Goal: Transaction & Acquisition: Purchase product/service

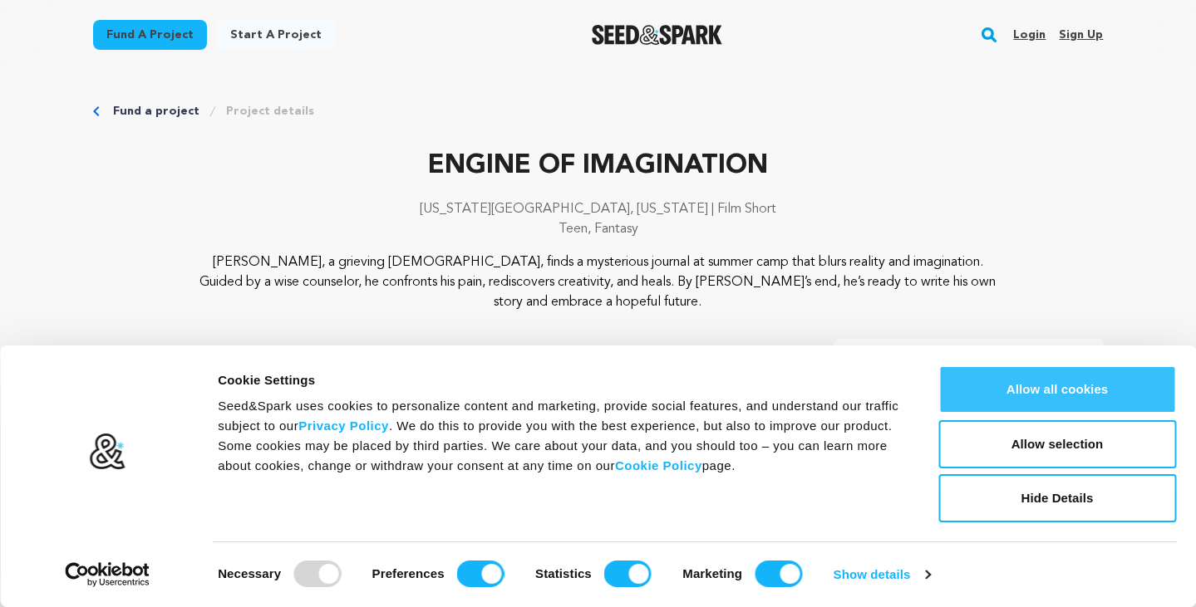
click at [965, 396] on button "Allow all cookies" at bounding box center [1057, 390] width 238 height 48
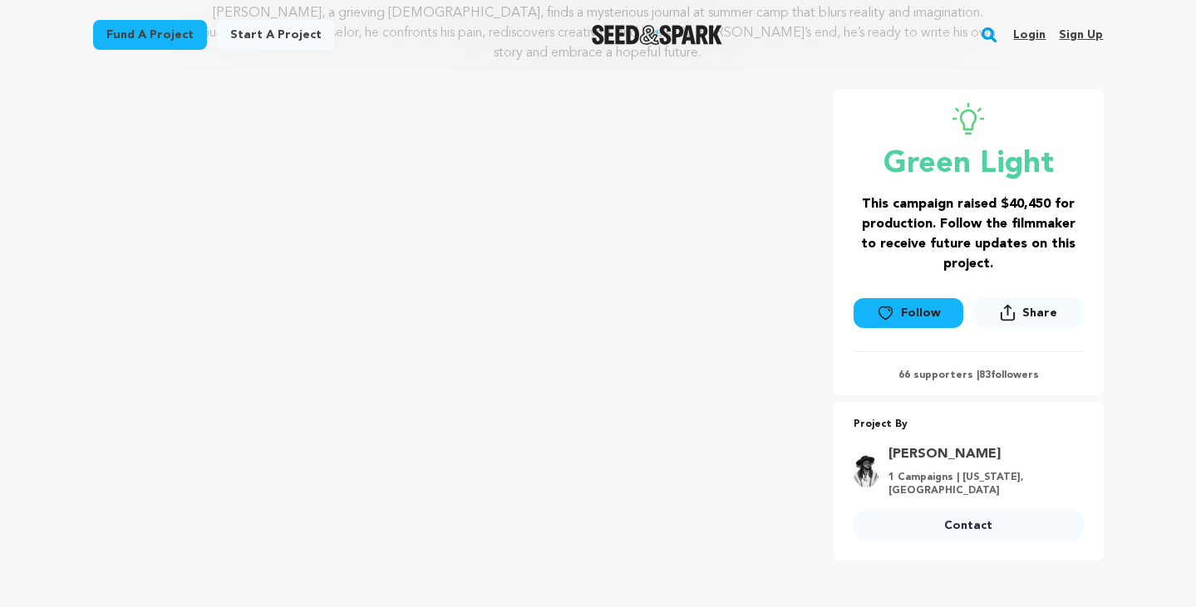
scroll to position [262, 0]
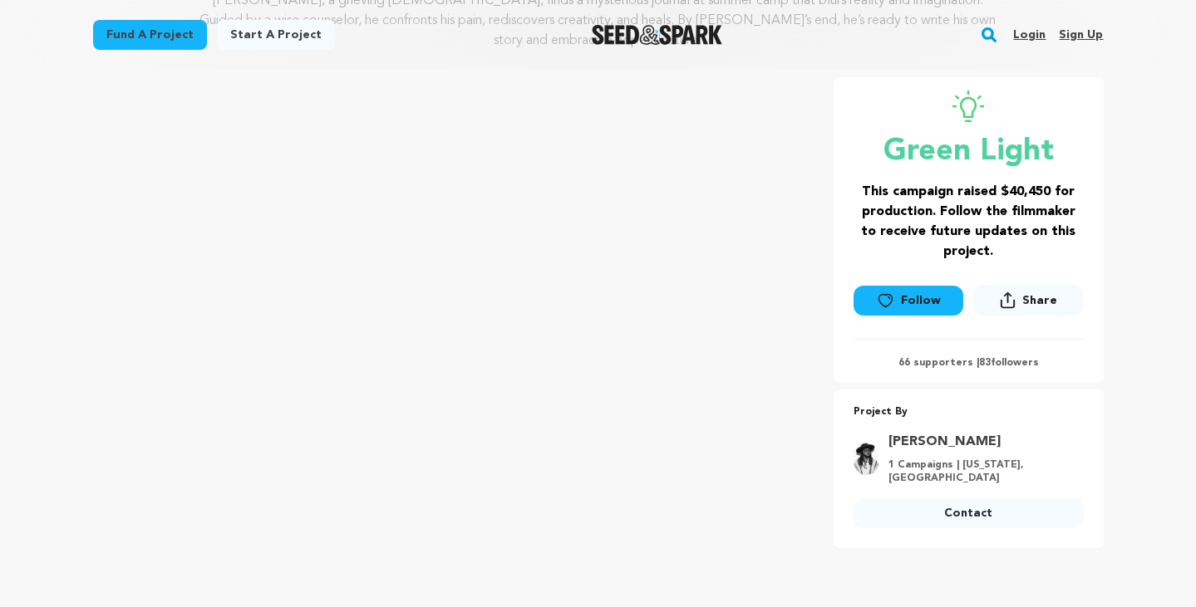
click at [651, 32] on img "Seed&Spark Homepage" at bounding box center [657, 35] width 130 height 20
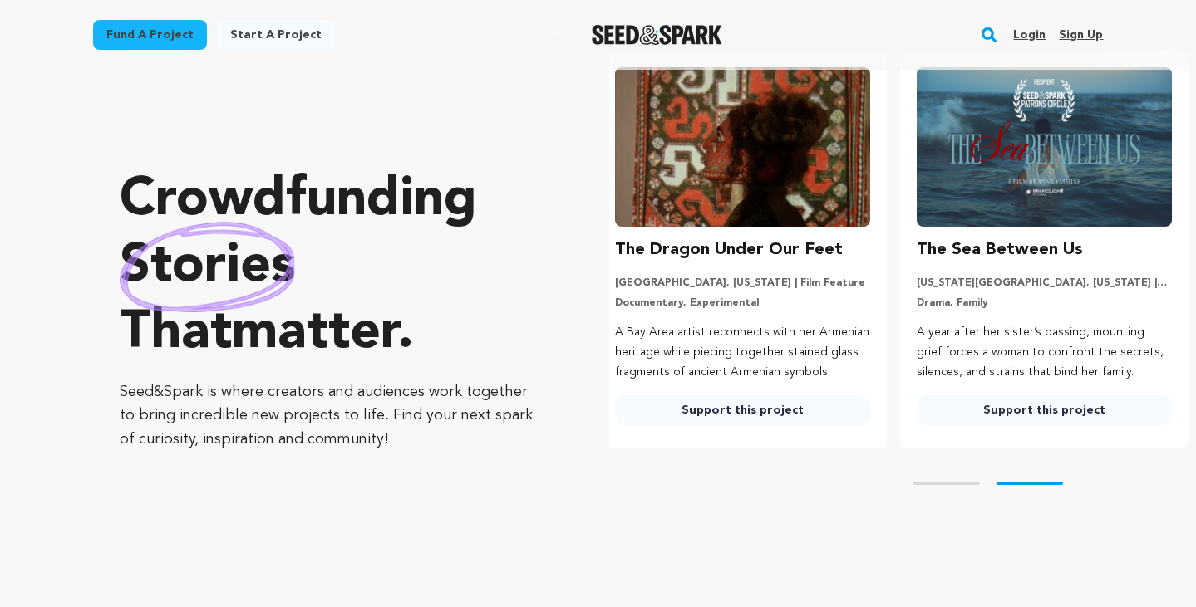
scroll to position [0, 315]
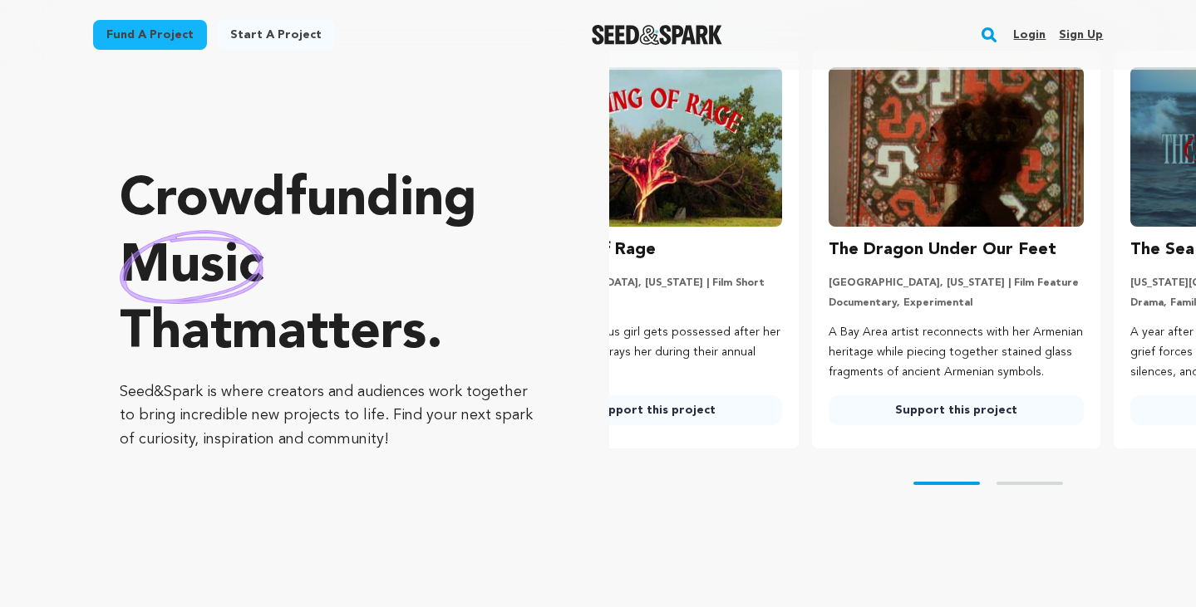
click at [755, 186] on li "Coming of Rage [GEOGRAPHIC_DATA], [US_STATE] | Film Short Horror, Nature A shy …" at bounding box center [654, 250] width 288 height 398
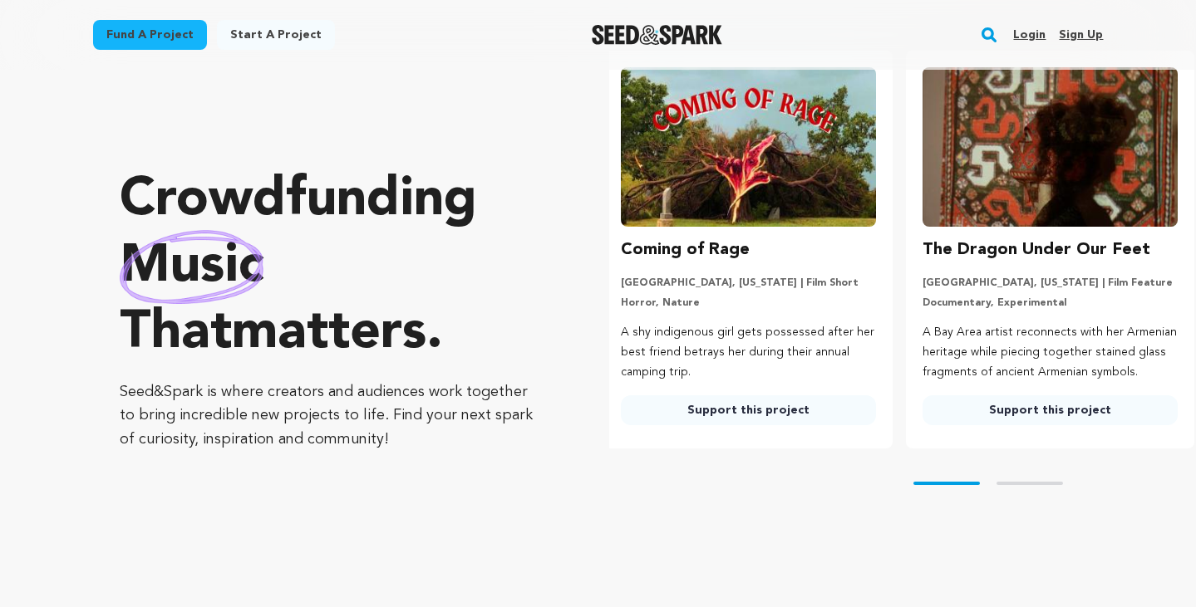
scroll to position [0, 0]
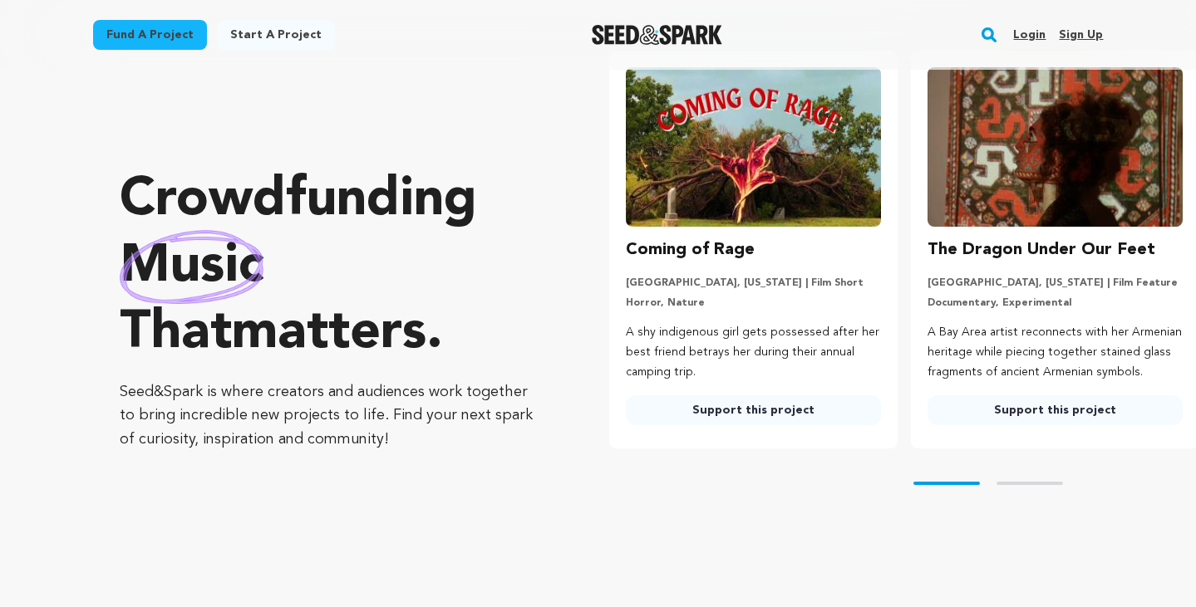
click at [1018, 414] on link "Support this project" at bounding box center [1054, 410] width 255 height 30
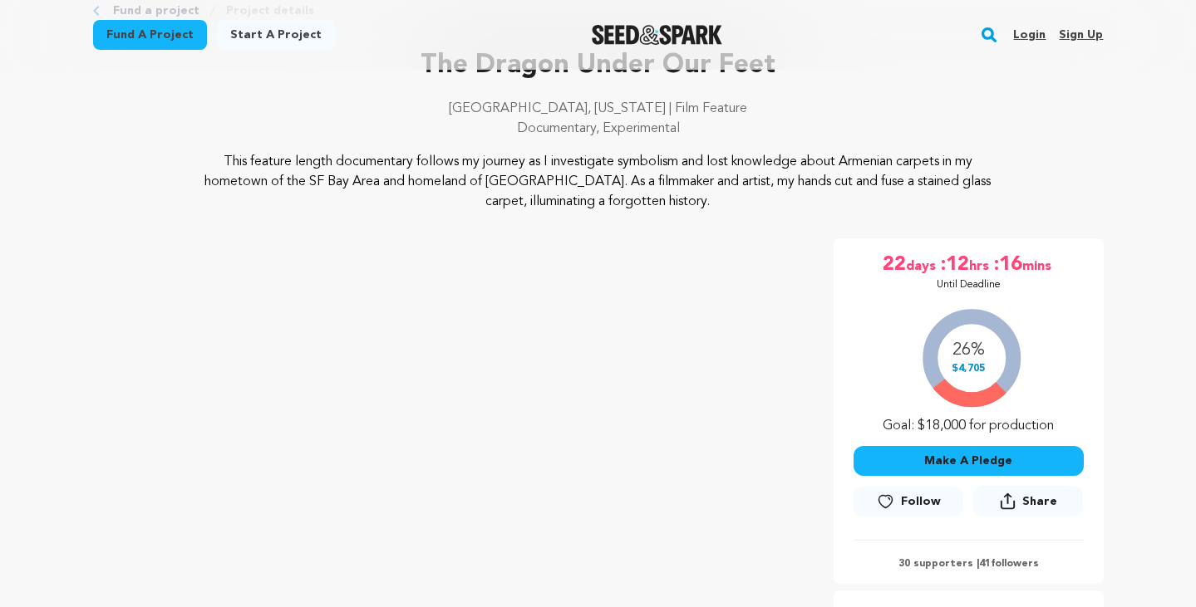
scroll to position [96, 0]
